Goal: Information Seeking & Learning: Understand process/instructions

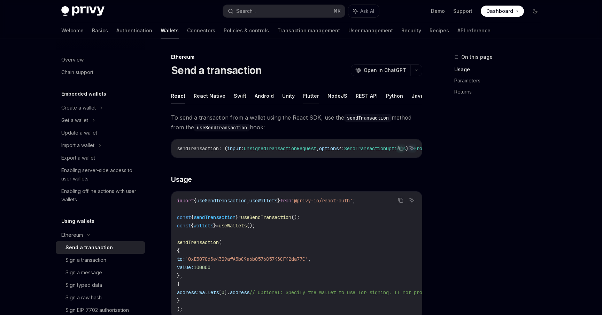
click at [303, 97] on button "Flutter" at bounding box center [311, 96] width 16 height 16
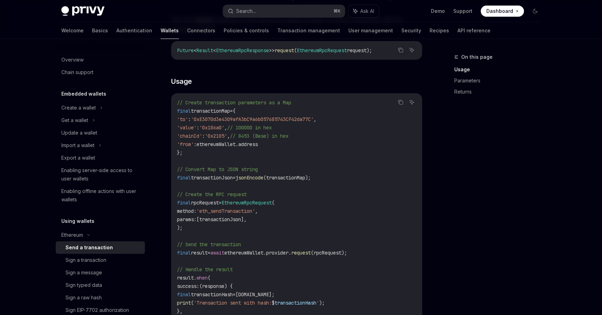
scroll to position [100, 0]
click at [224, 125] on span "'0x186a0'" at bounding box center [211, 126] width 25 height 6
copy span "0x186a0"
click at [227, 134] on span "'0x2105'" at bounding box center [216, 135] width 22 height 6
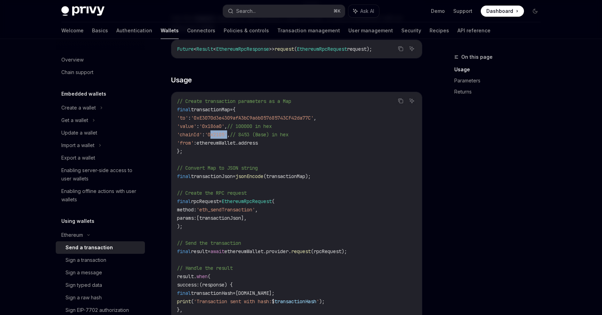
click at [227, 134] on span "'0x2105'" at bounding box center [216, 135] width 22 height 6
copy span "0x2105"
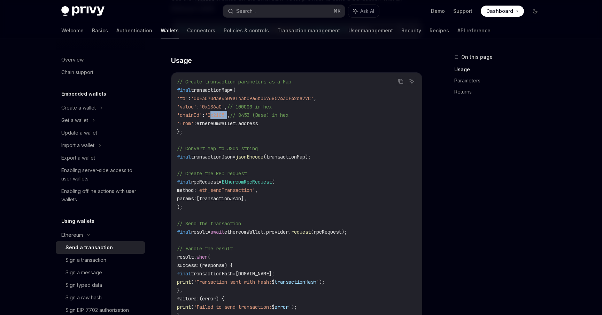
scroll to position [119, 0]
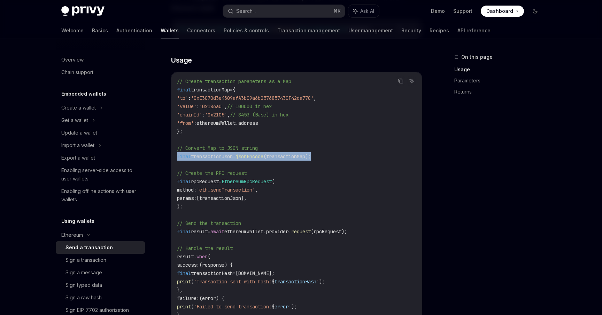
drag, startPoint x: 334, startPoint y: 158, endPoint x: 164, endPoint y: 159, distance: 169.5
copy span "final transactionJson = jsonEncode (transactionMap);"
click at [227, 114] on span "'0x2105'" at bounding box center [216, 115] width 22 height 6
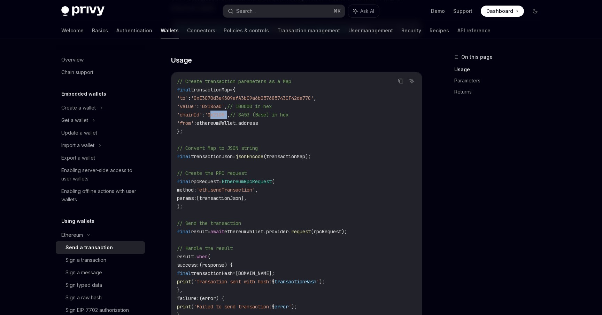
click at [227, 114] on span "'0x2105'" at bounding box center [216, 115] width 22 height 6
copy span "0x2105"
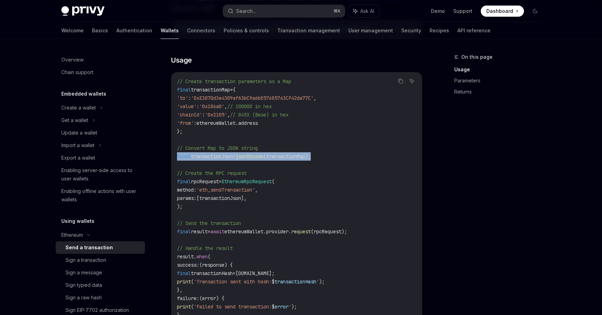
drag, startPoint x: 328, startPoint y: 155, endPoint x: 174, endPoint y: 156, distance: 153.5
click at [174, 156] on div "// Create transaction parameters as a Map final transactionMap = { 'to' : '0xE3…" at bounding box center [296, 202] width 250 height 260
copy span "final transactionJson = jsonEncode (transactionMap);"
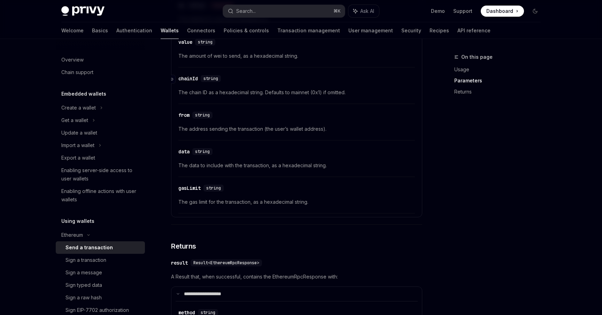
scroll to position [573, 0]
click at [78, 258] on div "Sign a transaction" at bounding box center [85, 260] width 41 height 8
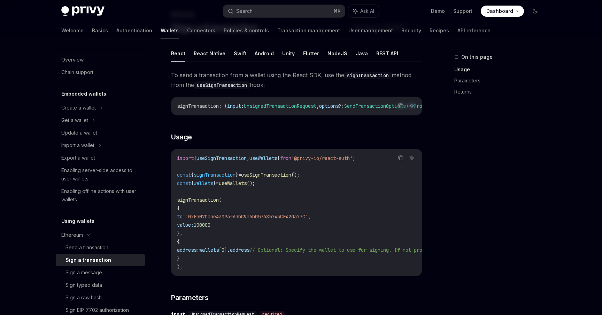
scroll to position [38, 0]
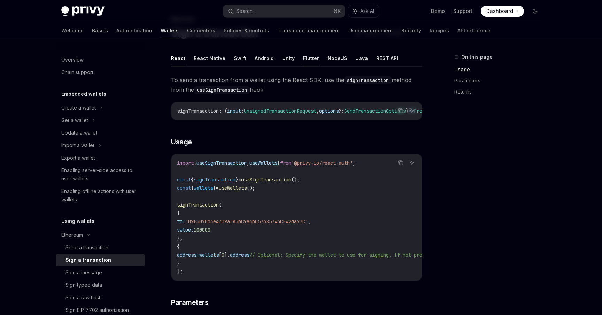
click at [307, 65] on button "Flutter" at bounding box center [311, 58] width 16 height 16
type textarea "*"
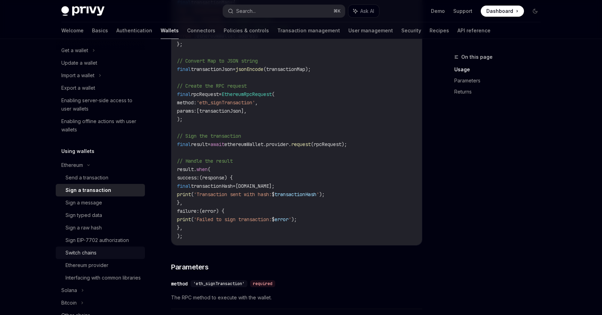
scroll to position [70, 0]
